Goal: Find specific page/section: Find specific page/section

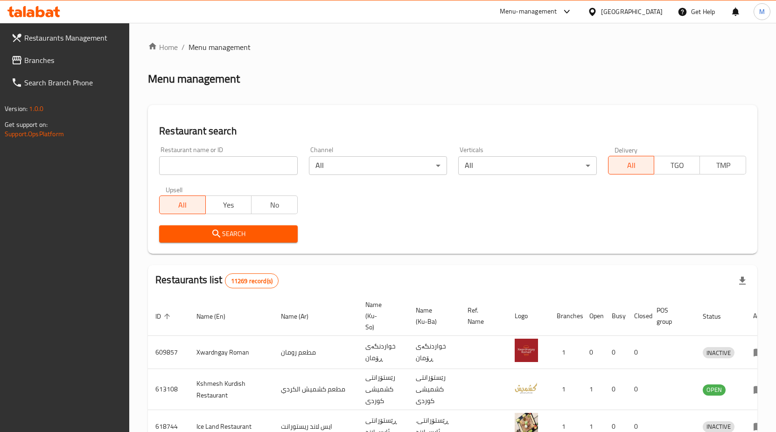
click at [235, 168] on input "search" at bounding box center [228, 165] width 138 height 19
click at [250, 167] on input "search" at bounding box center [228, 165] width 138 height 19
click at [496, 221] on div "Search" at bounding box center [452, 234] width 598 height 28
click at [184, 169] on input "search" at bounding box center [228, 165] width 138 height 19
click button "Search" at bounding box center [228, 233] width 138 height 17
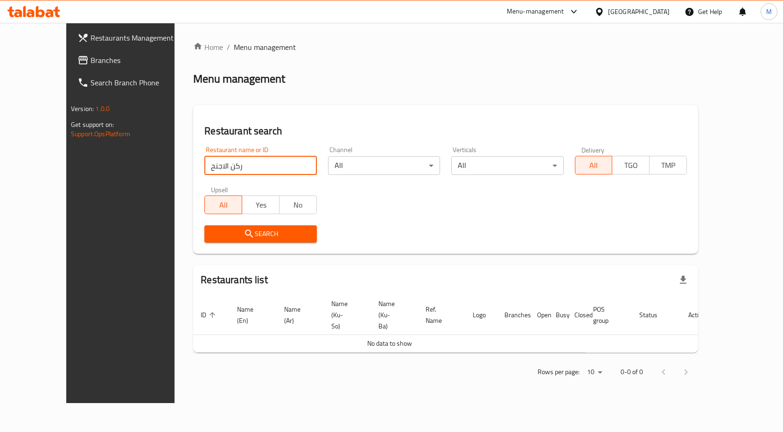
click button "Search" at bounding box center [260, 233] width 112 height 17
click at [237, 162] on input "ركن الاجنح" at bounding box center [260, 165] width 112 height 19
click button "Search" at bounding box center [260, 233] width 112 height 17
click at [204, 167] on input "ركن الاجنحه" at bounding box center [260, 165] width 112 height 19
type input "ركن الأجنحة"
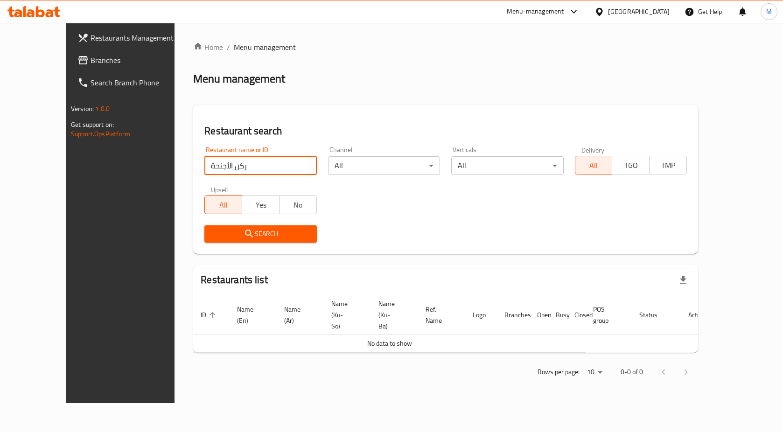
click button "Search" at bounding box center [260, 233] width 112 height 17
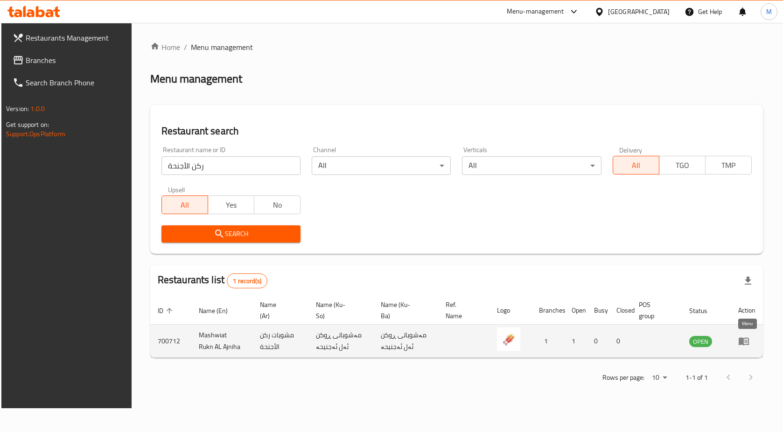
click at [746, 344] on icon "enhanced table" at bounding box center [743, 342] width 10 height 8
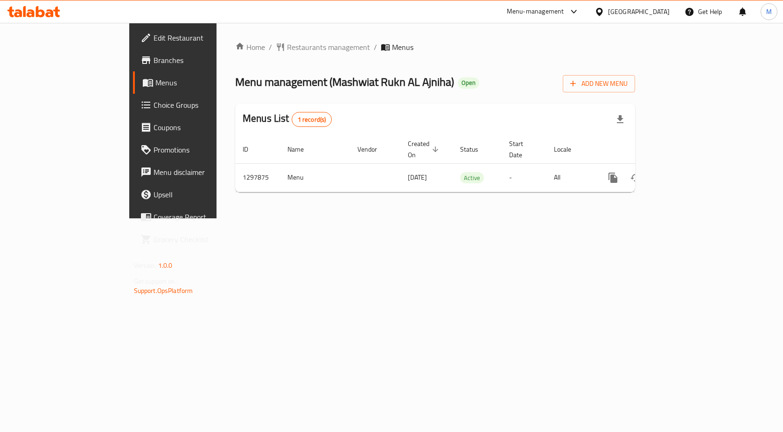
click at [153, 58] on span "Branches" at bounding box center [202, 60] width 99 height 11
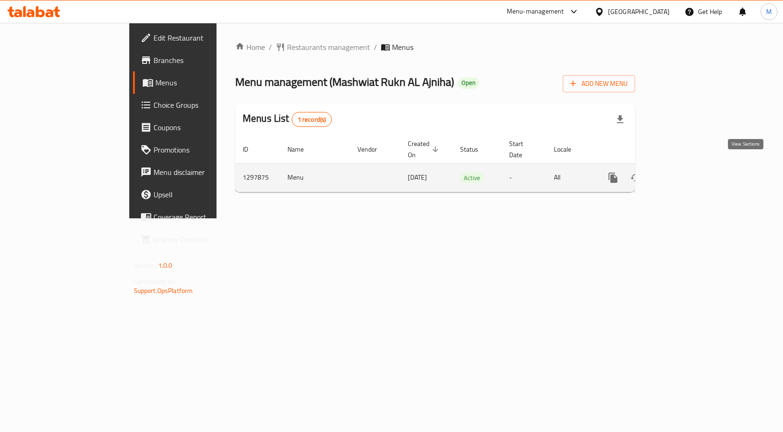
click at [686, 172] on icon "enhanced table" at bounding box center [679, 177] width 11 height 11
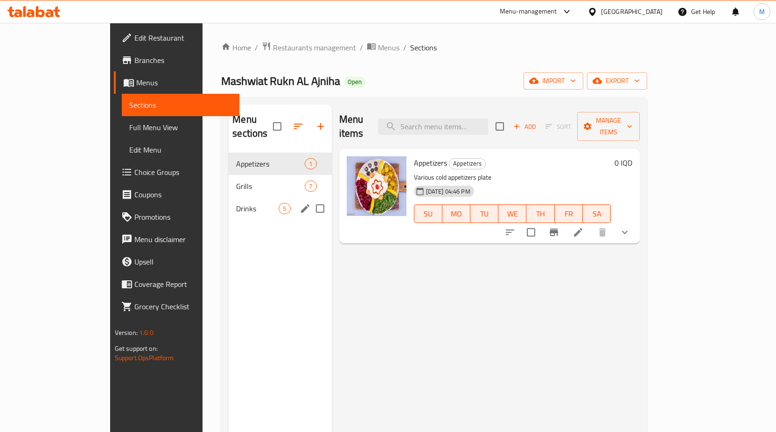
click at [229, 197] on div "Drinks 5" at bounding box center [280, 208] width 103 height 22
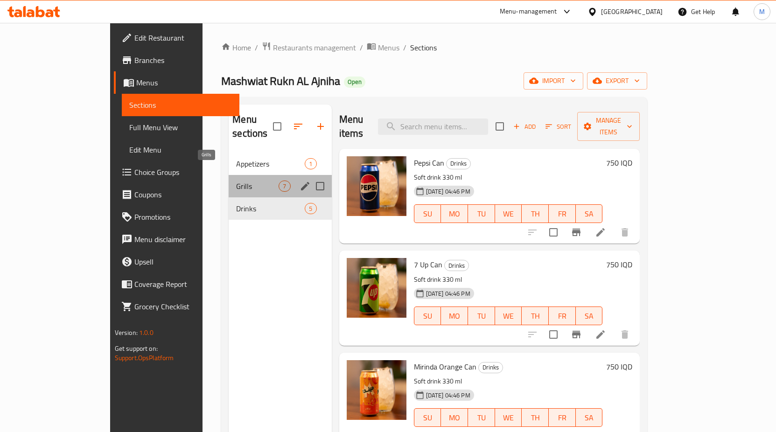
click at [236, 181] on span "Grills" at bounding box center [257, 186] width 42 height 11
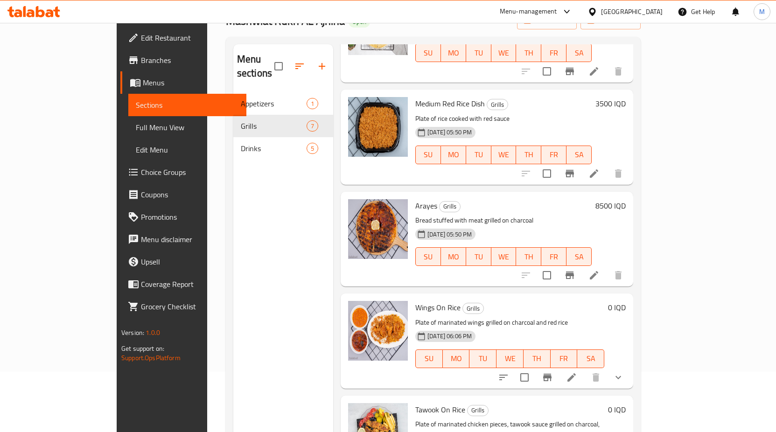
scroll to position [131, 0]
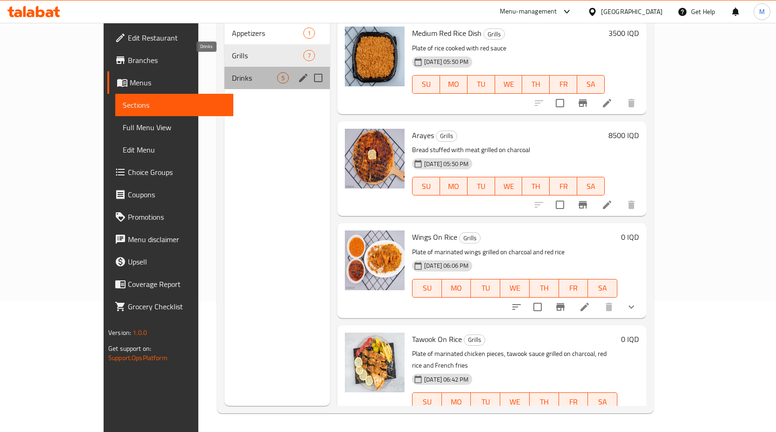
click at [232, 72] on span "Drinks" at bounding box center [254, 77] width 45 height 11
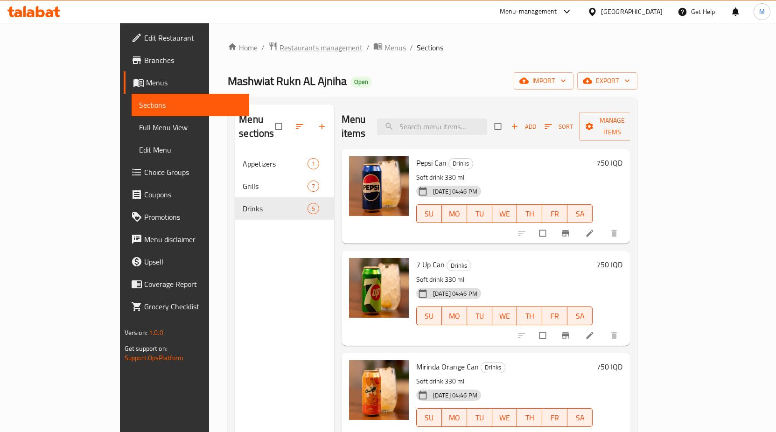
click at [279, 51] on span "Restaurants management" at bounding box center [320, 47] width 83 height 11
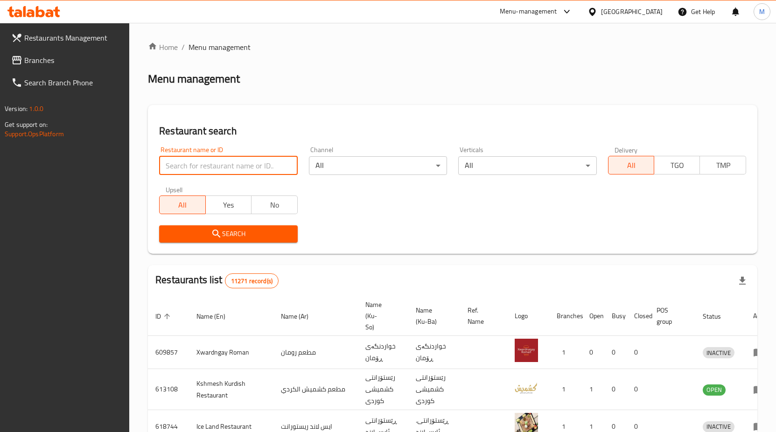
click at [209, 164] on input "search" at bounding box center [228, 165] width 138 height 19
click at [209, 161] on input "فىف" at bounding box center [228, 165] width 138 height 19
type input "tnt chicken"
click at [251, 233] on span "Search" at bounding box center [228, 234] width 123 height 12
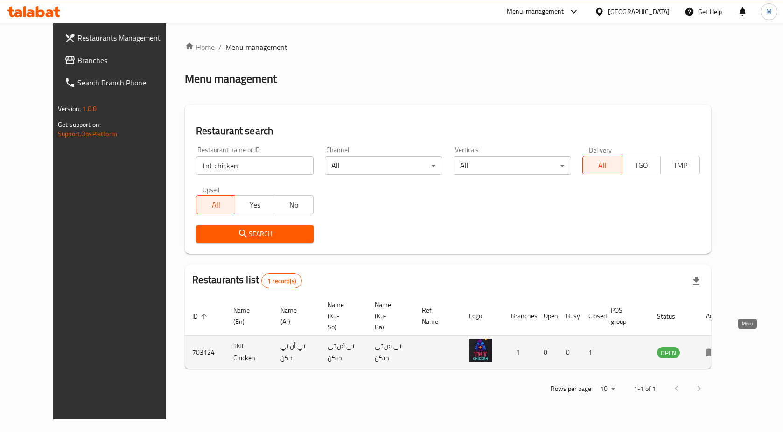
click at [717, 347] on icon "enhanced table" at bounding box center [711, 352] width 11 height 11
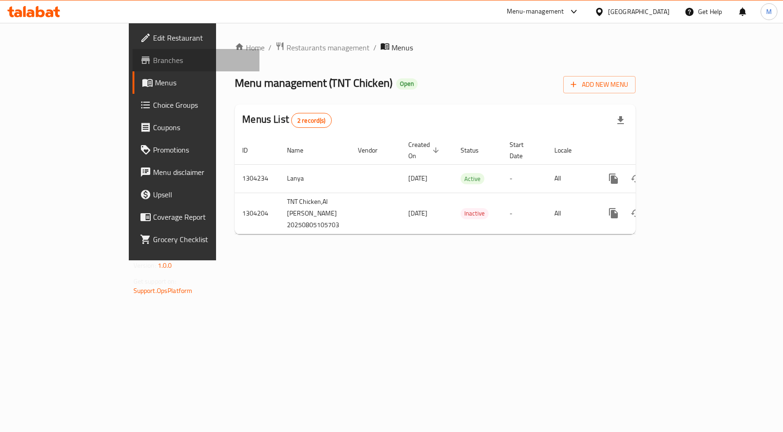
click at [153, 57] on span "Branches" at bounding box center [202, 60] width 99 height 11
